Goal: Communication & Community: Ask a question

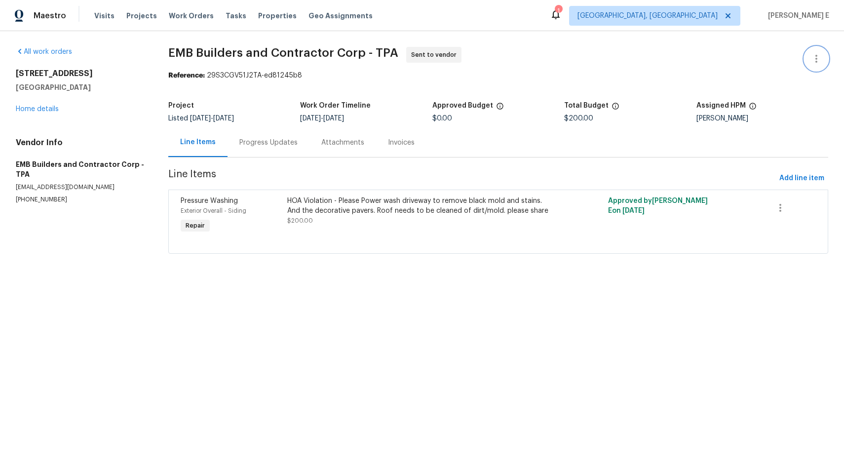
click at [810, 57] on icon "button" at bounding box center [816, 59] width 12 height 12
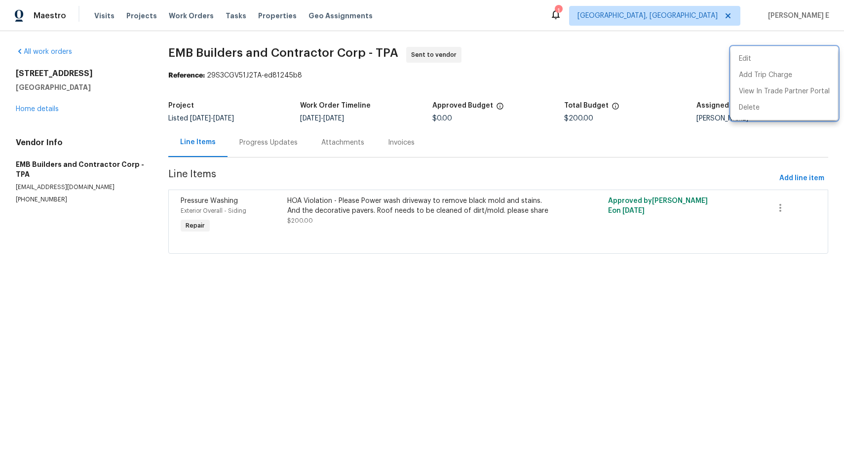
click at [696, 68] on div at bounding box center [422, 234] width 844 height 468
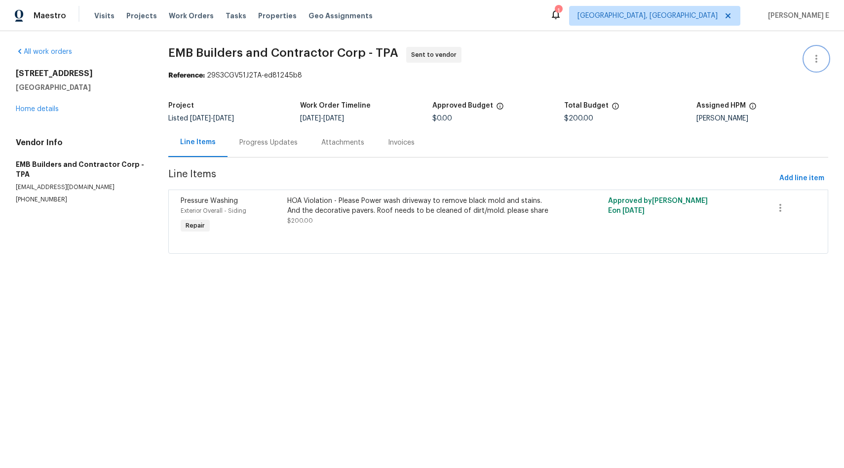
click at [812, 57] on icon "button" at bounding box center [816, 59] width 12 height 12
click at [783, 59] on li "Edit" at bounding box center [784, 59] width 107 height 16
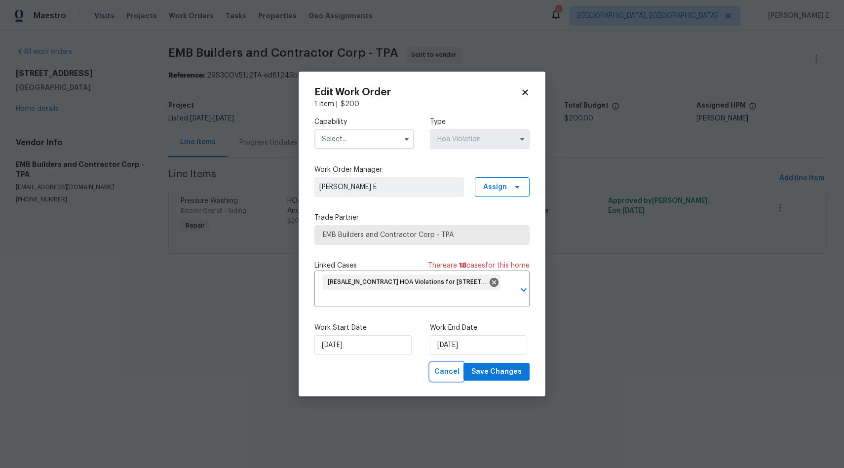
click at [450, 369] on span "Cancel" at bounding box center [446, 372] width 25 height 12
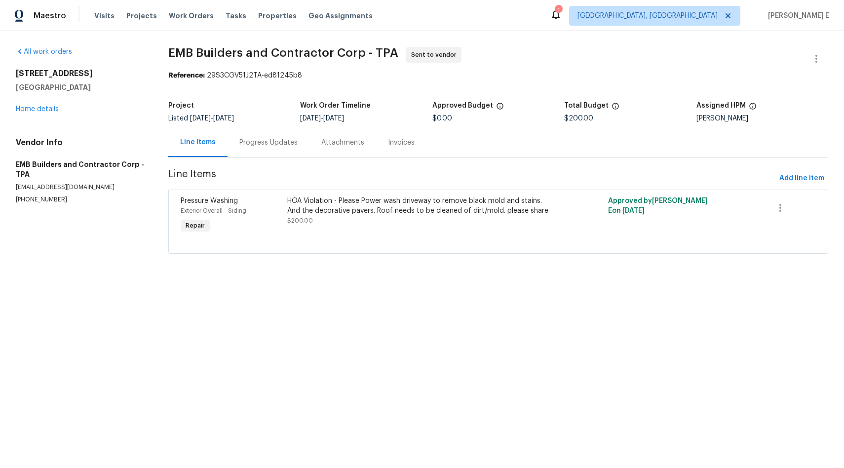
click at [382, 220] on div "HOA Violation - Please Power wash driveway to remove black mold and stains. And…" at bounding box center [417, 211] width 261 height 30
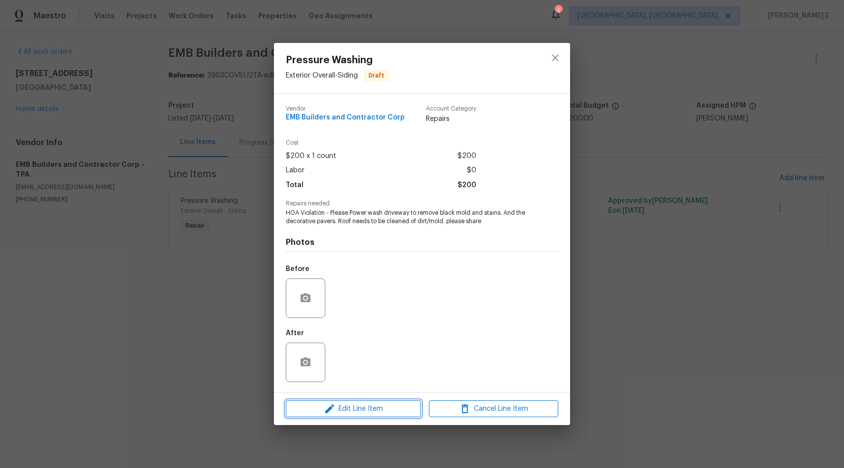
click at [368, 403] on span "Edit Line Item" at bounding box center [353, 409] width 129 height 12
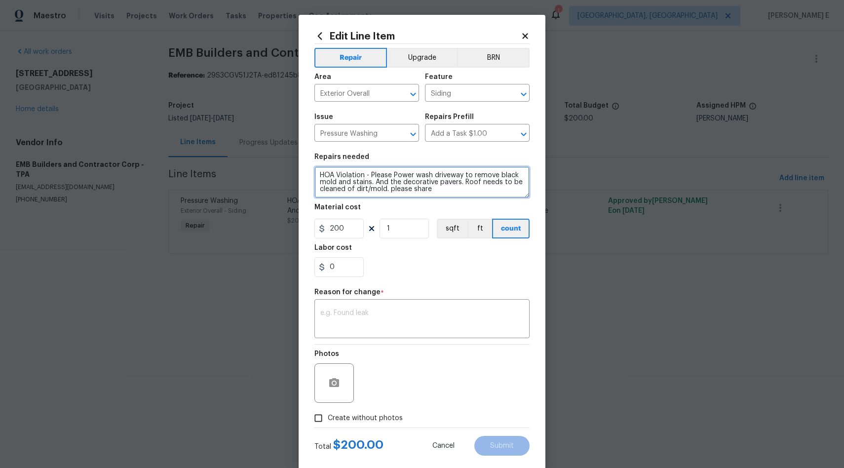
click at [460, 184] on textarea "HOA Violation - Please Power wash driveway to remove black mold and stains. And…" at bounding box center [421, 182] width 215 height 32
click at [606, 281] on html "Maestro Visits Projects Work Orders Tasks Properties Geo Assignments 1 [GEOGRAP…" at bounding box center [422, 140] width 844 height 281
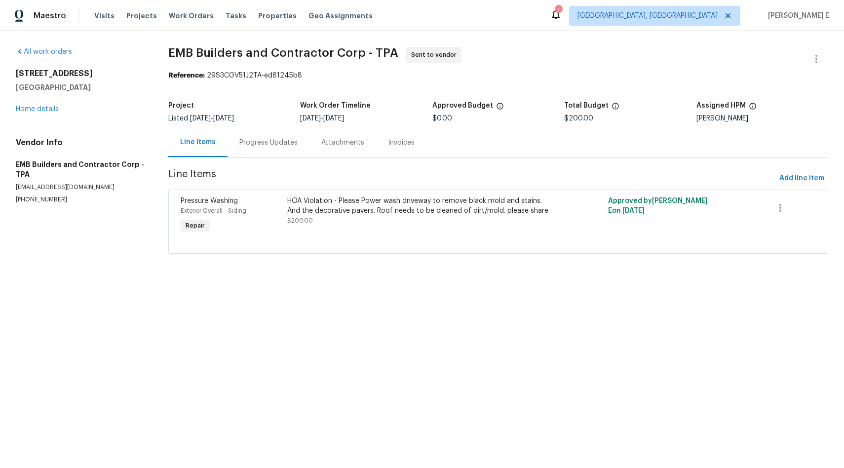
click at [398, 206] on div "HOA Violation - Please Power wash driveway to remove black mold and stains. And…" at bounding box center [417, 206] width 261 height 20
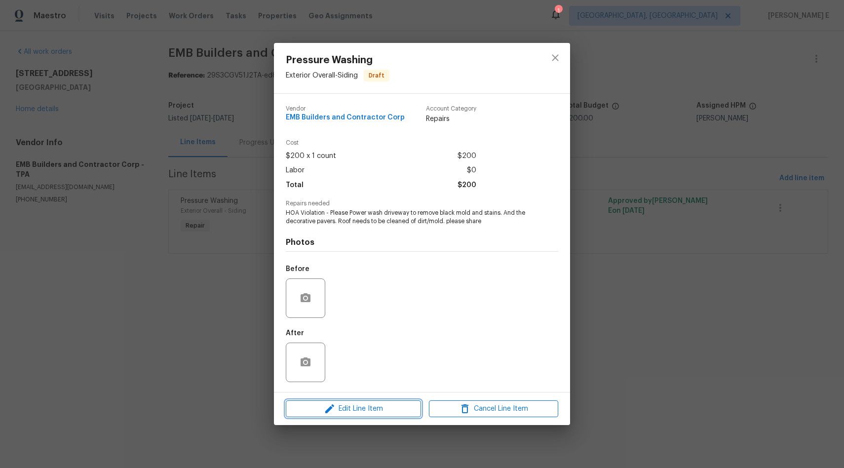
click at [361, 412] on span "Edit Line Item" at bounding box center [353, 409] width 129 height 12
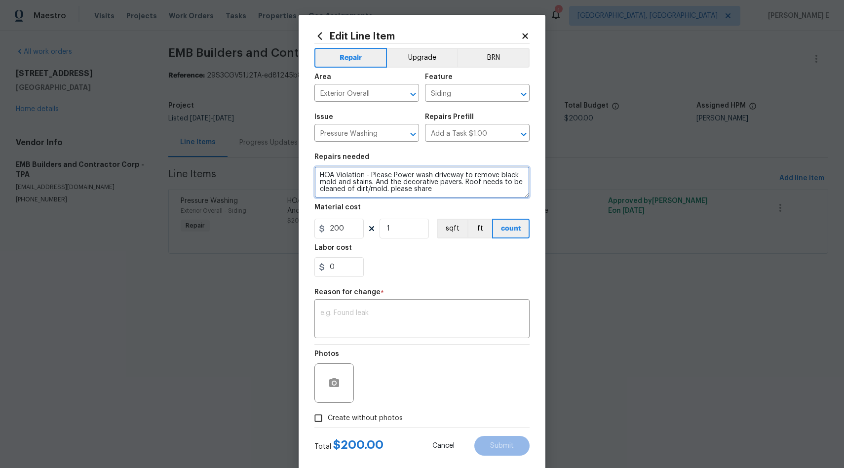
click at [460, 183] on textarea "HOA Violation - Please Power wash driveway to remove black mold and stains. And…" at bounding box center [421, 182] width 215 height 32
type textarea "HOA Violation - Please Power wash driveway to remove black mold and stains. And…"
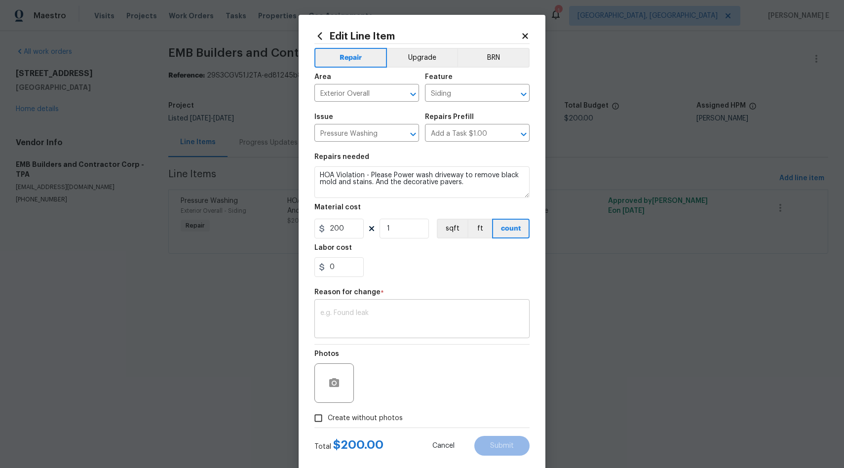
click at [397, 309] on div "x ​" at bounding box center [421, 320] width 215 height 37
type textarea "Roof removed"
click at [318, 414] on input "Create without photos" at bounding box center [318, 418] width 19 height 19
checkbox input "true"
click at [464, 381] on textarea at bounding box center [446, 382] width 168 height 39
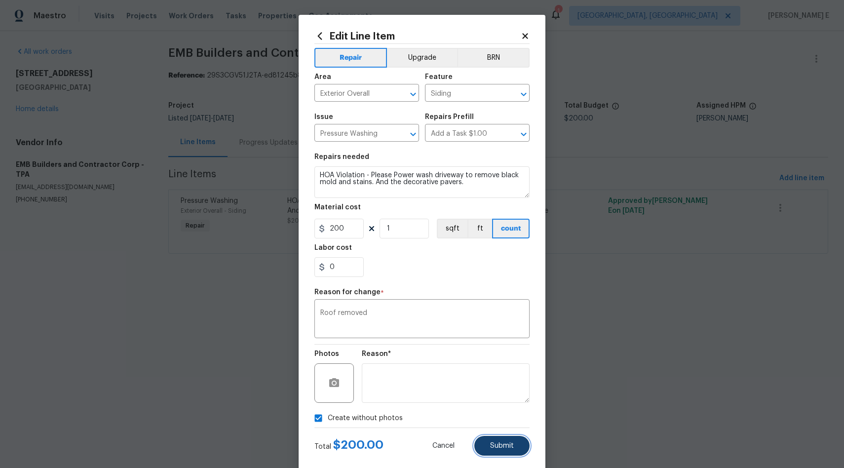
click at [492, 446] on span "Submit" at bounding box center [502, 445] width 24 height 7
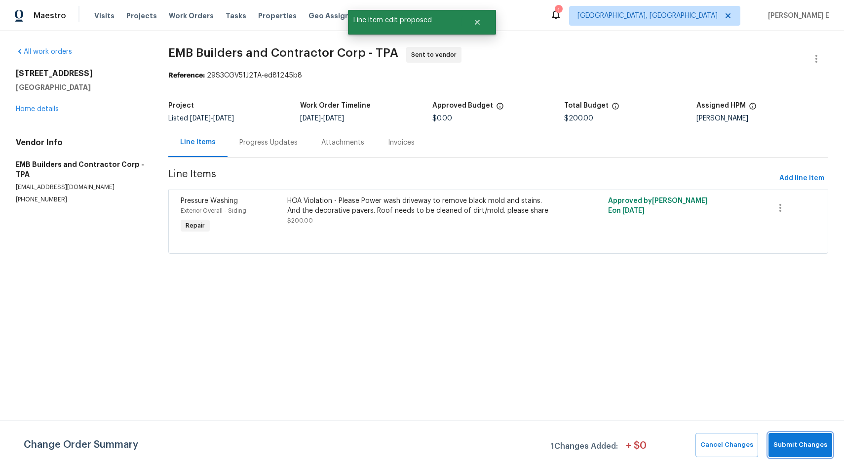
click at [796, 453] on button "Submit Changes" at bounding box center [801, 445] width 64 height 24
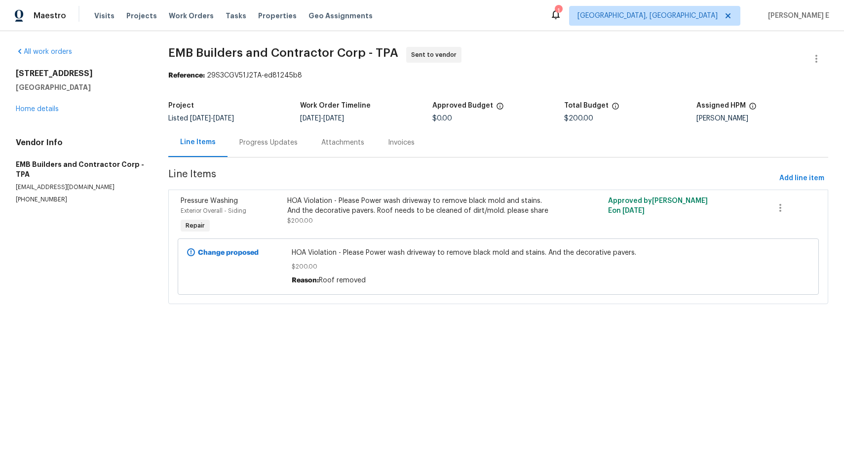
click at [439, 214] on div "HOA Violation - Please Power wash driveway to remove black mold and stains. And…" at bounding box center [417, 206] width 261 height 20
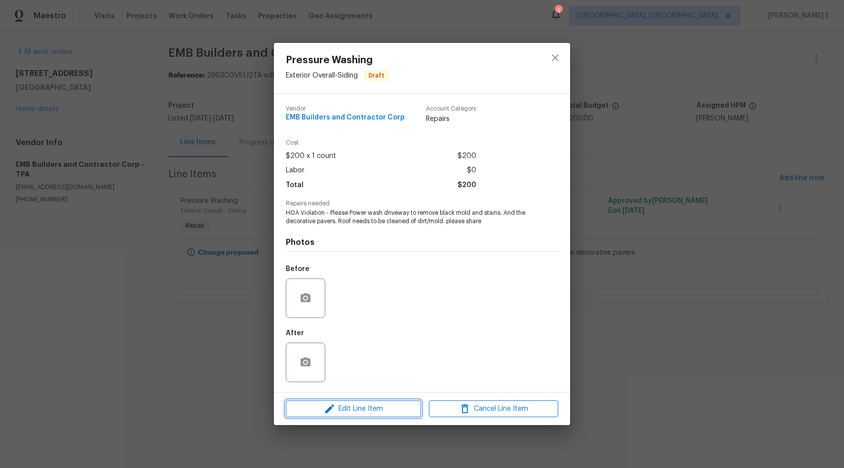
click at [334, 407] on icon "button" at bounding box center [330, 409] width 12 height 12
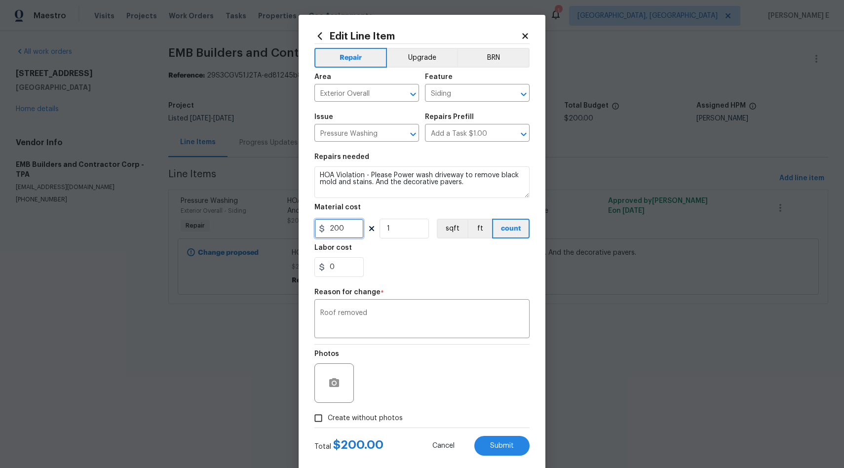
click at [339, 230] on input "200" at bounding box center [338, 229] width 49 height 20
type input "75"
click at [367, 316] on textarea "Roof removed" at bounding box center [421, 319] width 203 height 21
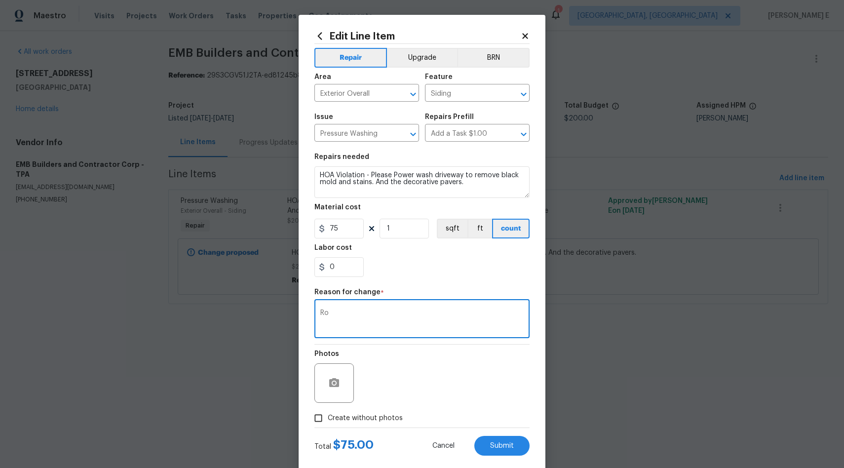
type textarea "R"
type textarea "O"
type textarea "Roof removedt"
click at [316, 421] on input "Create without photos" at bounding box center [318, 418] width 19 height 19
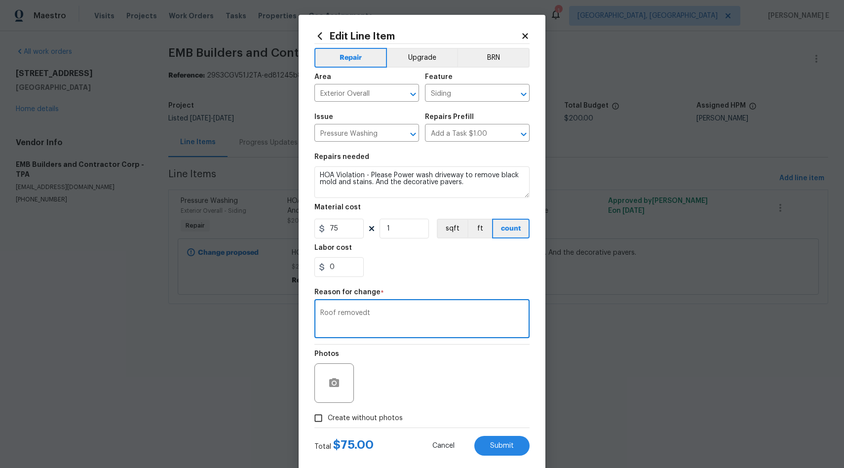
checkbox input "true"
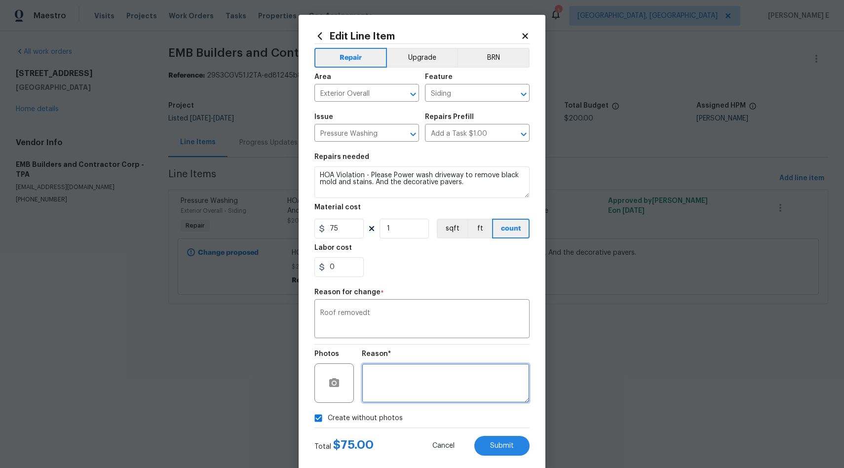
click at [427, 375] on textarea at bounding box center [446, 382] width 168 height 39
click at [481, 441] on button "Submit" at bounding box center [501, 446] width 55 height 20
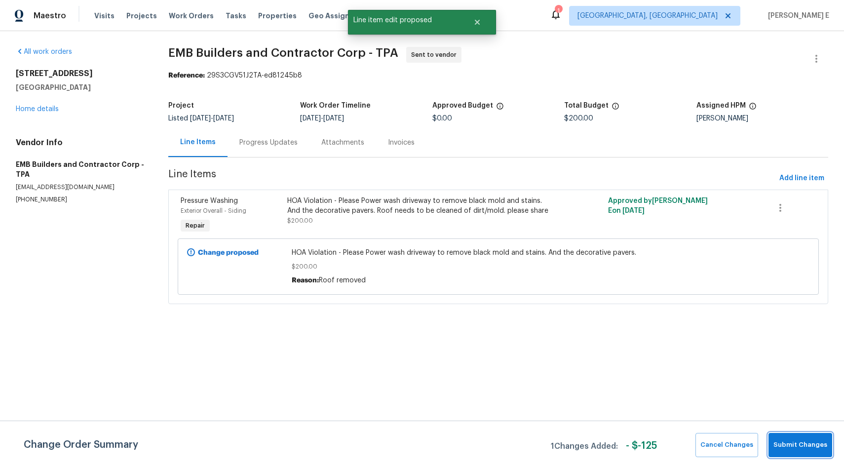
click at [794, 445] on span "Submit Changes" at bounding box center [800, 444] width 54 height 11
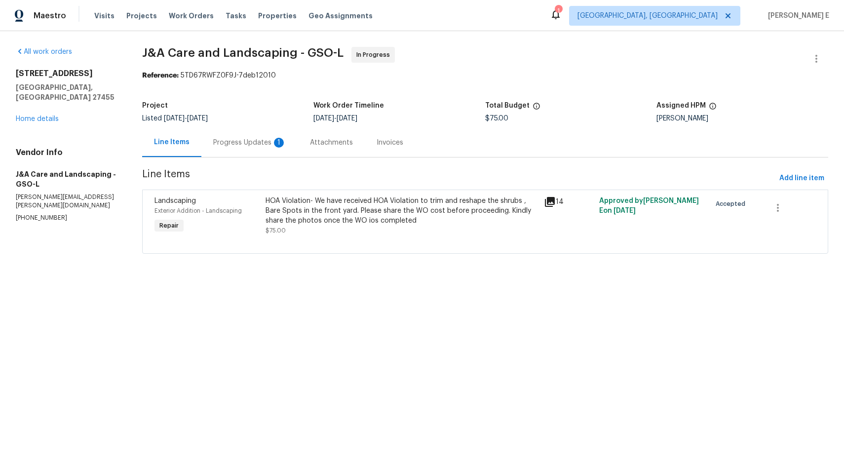
click at [235, 144] on div "Progress Updates 1" at bounding box center [249, 143] width 73 height 10
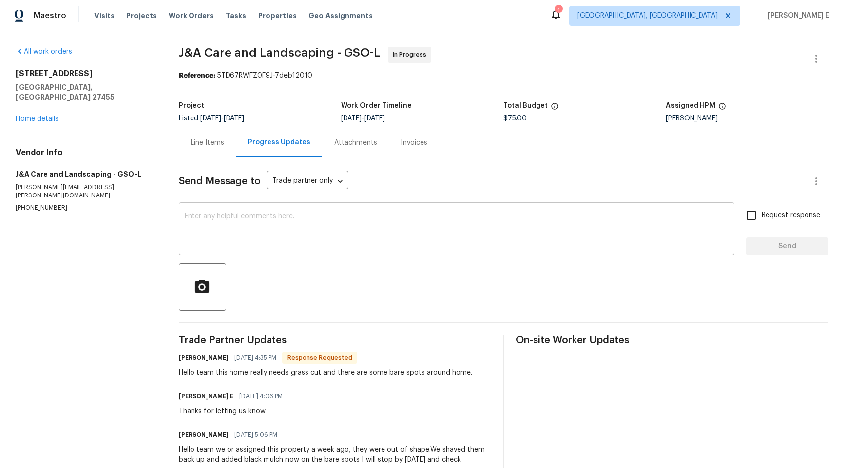
click at [390, 232] on textarea at bounding box center [457, 230] width 544 height 35
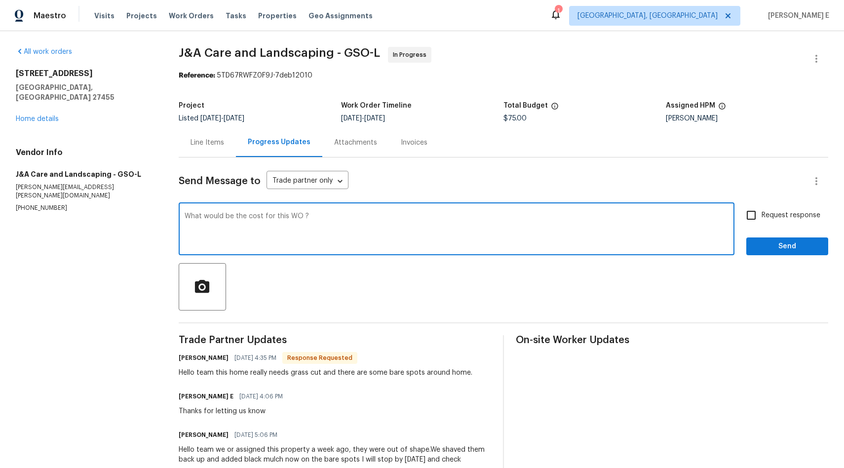
type textarea "What would be the cost for this WO ?"
click at [747, 216] on input "Request response" at bounding box center [751, 215] width 21 height 21
checkbox input "true"
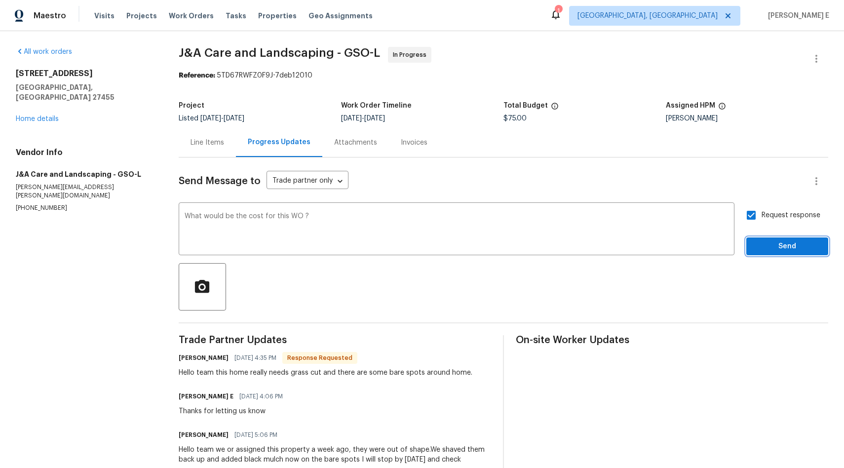
click at [763, 247] on span "Send" at bounding box center [787, 246] width 66 height 12
